Goal: Transaction & Acquisition: Book appointment/travel/reservation

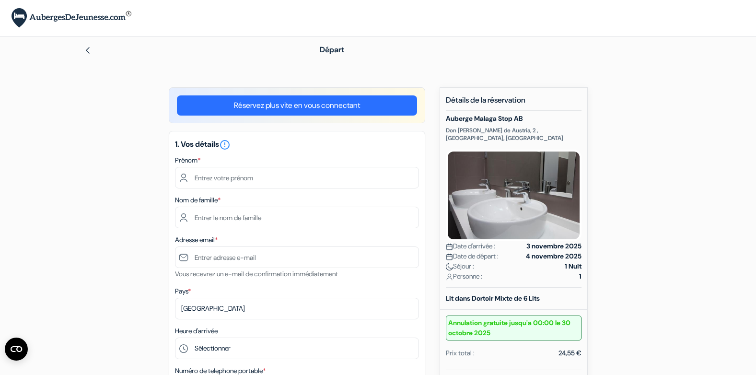
type input "Hélène"
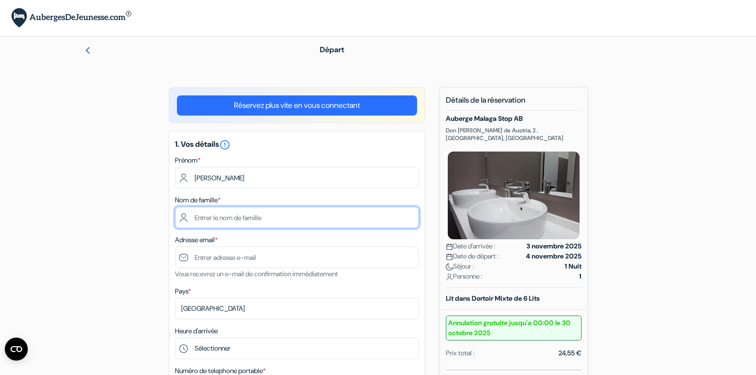
type input "Detroz"
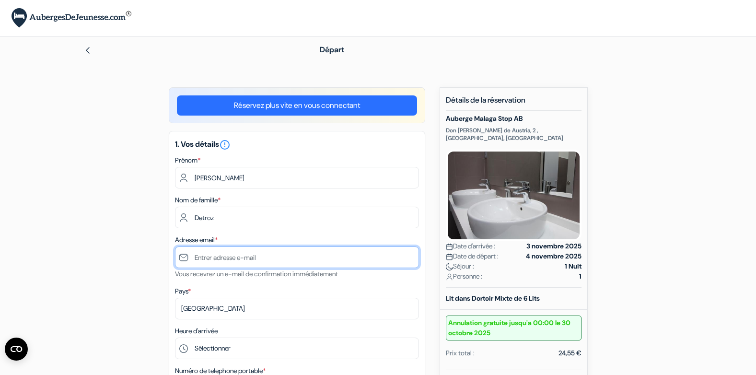
type input "[EMAIL_ADDRESS][DOMAIN_NAME]"
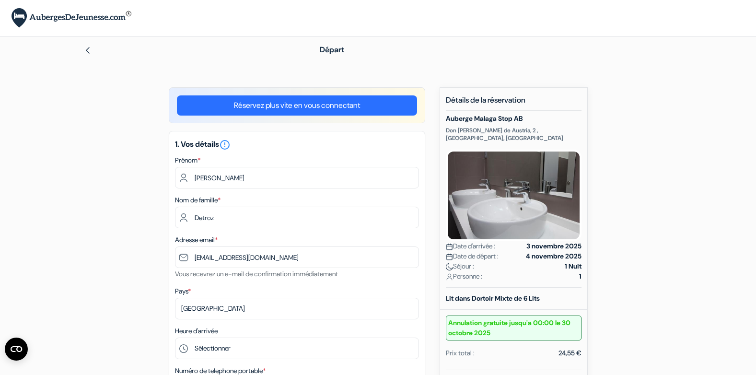
type input "+32 498 05 21 32"
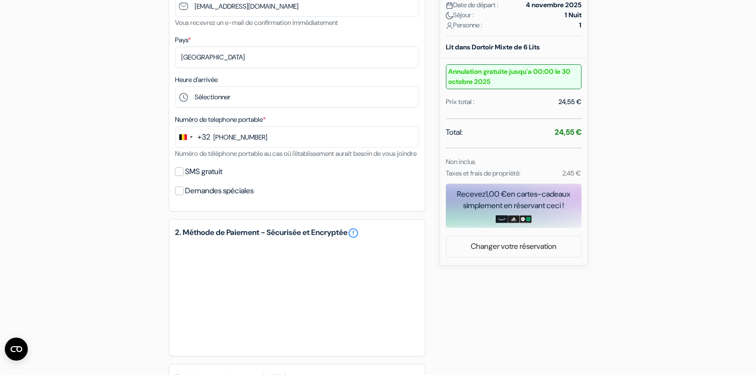
scroll to position [252, 0]
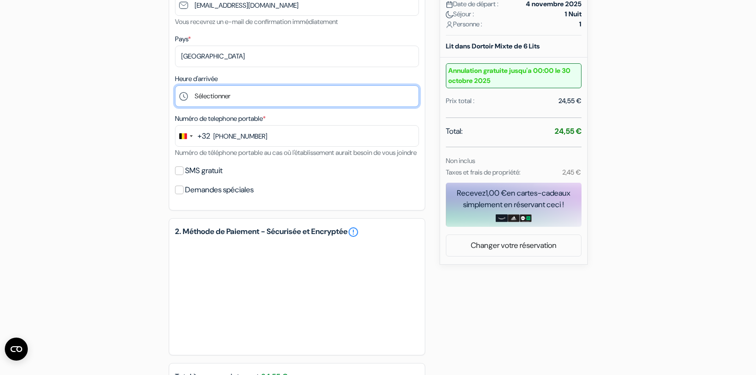
click at [393, 94] on select "Sélectionner 14:00 15:00 16:00 17:00 18:00 19:00 20:00 21:00 22:00 23:00 0:00" at bounding box center [297, 96] width 244 height 22
select select "14"
click at [175, 85] on select "Sélectionner 14:00 15:00 16:00 17:00 18:00 19:00 20:00 21:00 22:00 23:00 0:00" at bounding box center [297, 96] width 244 height 22
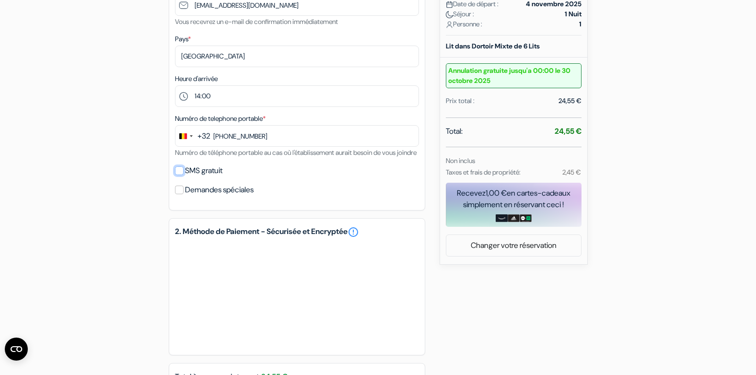
click at [181, 175] on input "SMS gratuit" at bounding box center [179, 170] width 9 height 9
checkbox input "true"
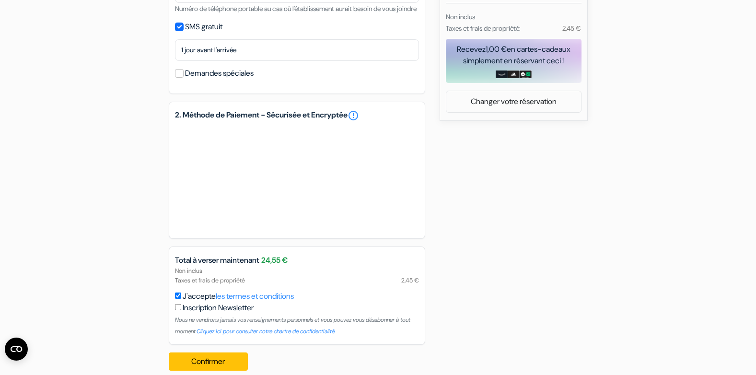
scroll to position [420, 0]
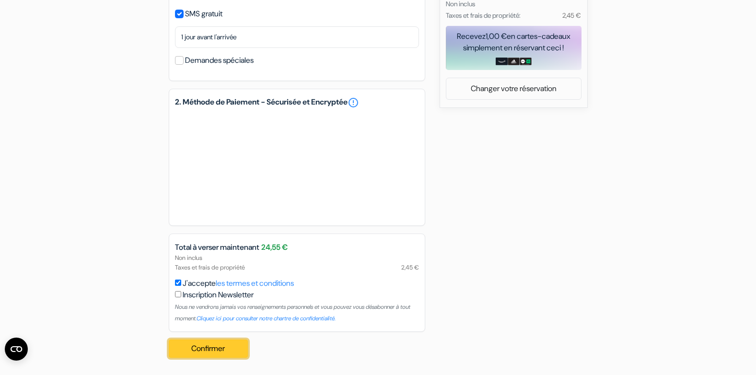
click at [213, 347] on button "Confirmer Loading..." at bounding box center [209, 348] width 80 height 18
